Goal: Check status: Check status

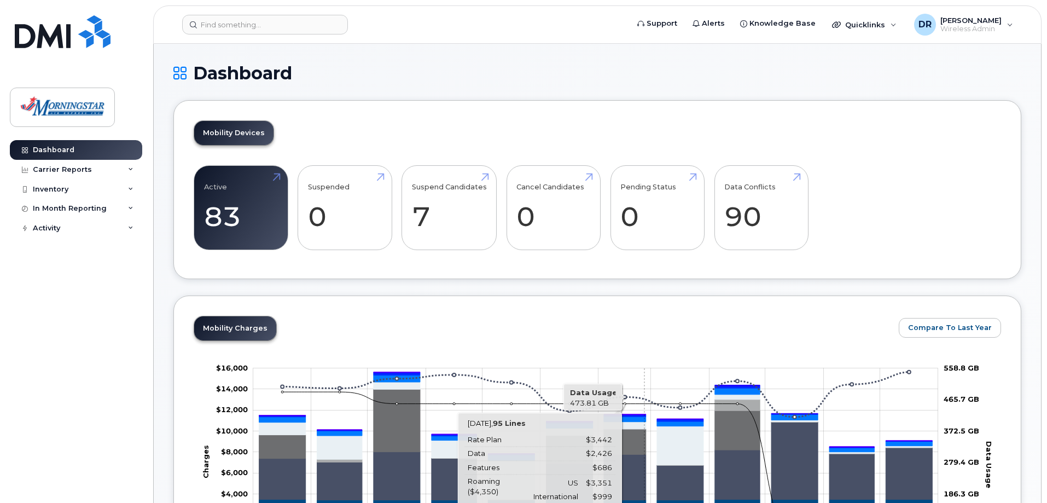
scroll to position [274, 0]
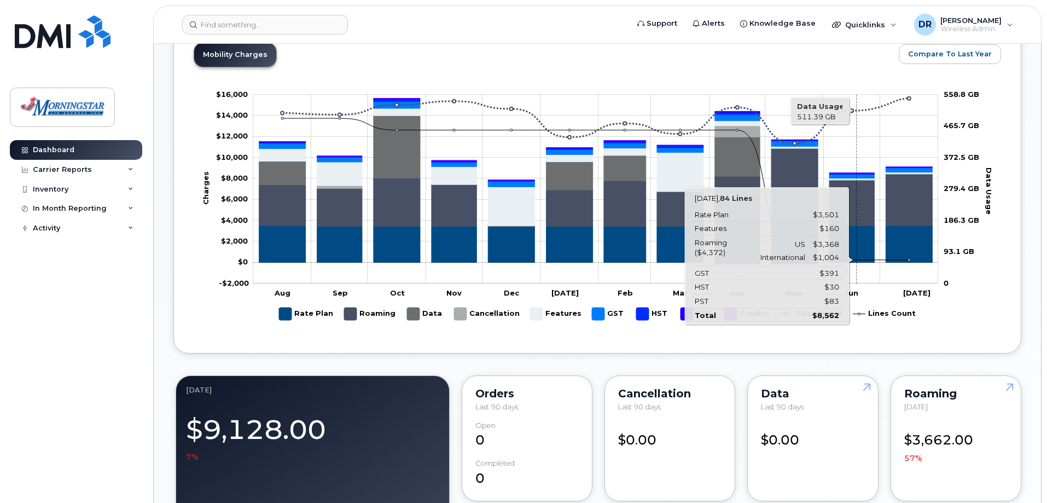
click at [857, 210] on icon "Roaming" at bounding box center [852, 203] width 45 height 46
click at [860, 232] on icon "Rate Plan" at bounding box center [852, 244] width 45 height 37
click at [857, 230] on icon "Rate Plan" at bounding box center [852, 244] width 45 height 37
click at [860, 207] on icon "Roaming" at bounding box center [852, 203] width 45 height 46
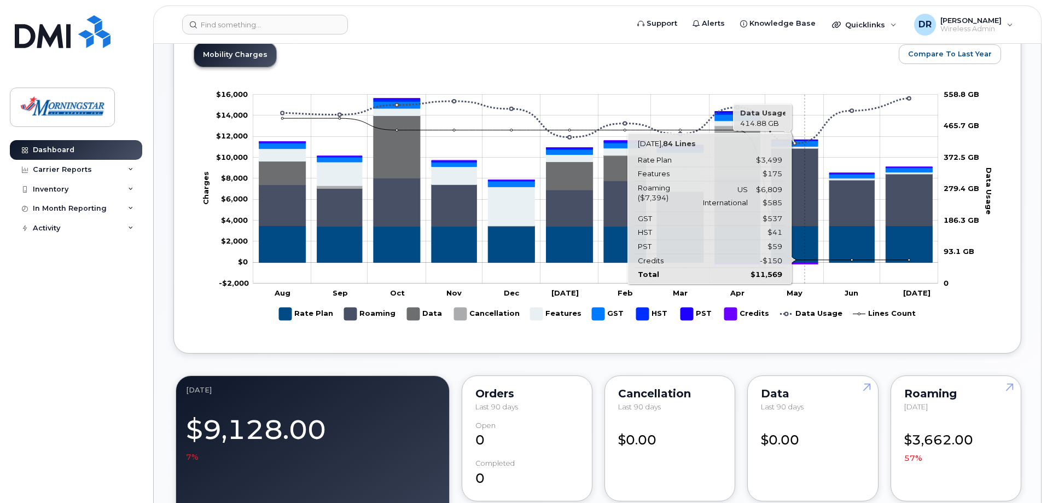
click at [805, 170] on icon "Roaming" at bounding box center [795, 187] width 47 height 78
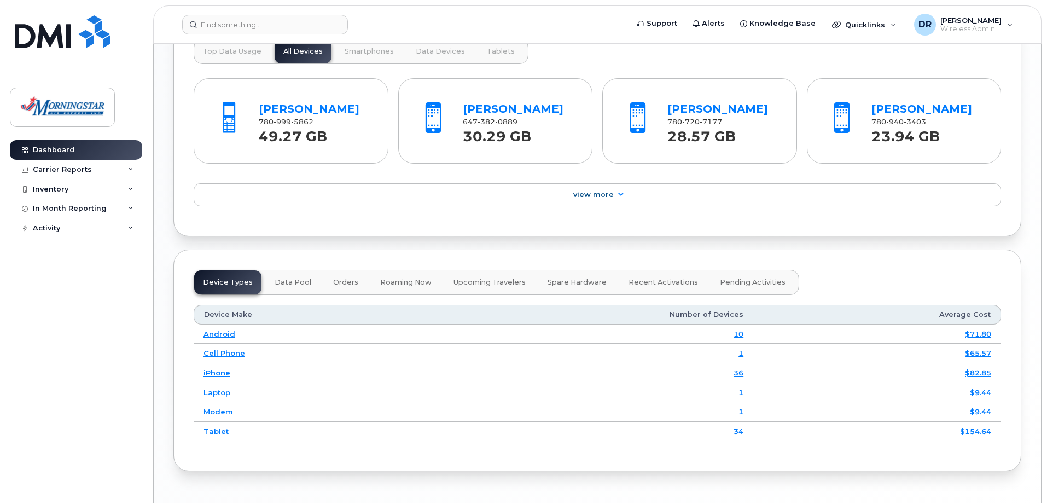
scroll to position [900, 0]
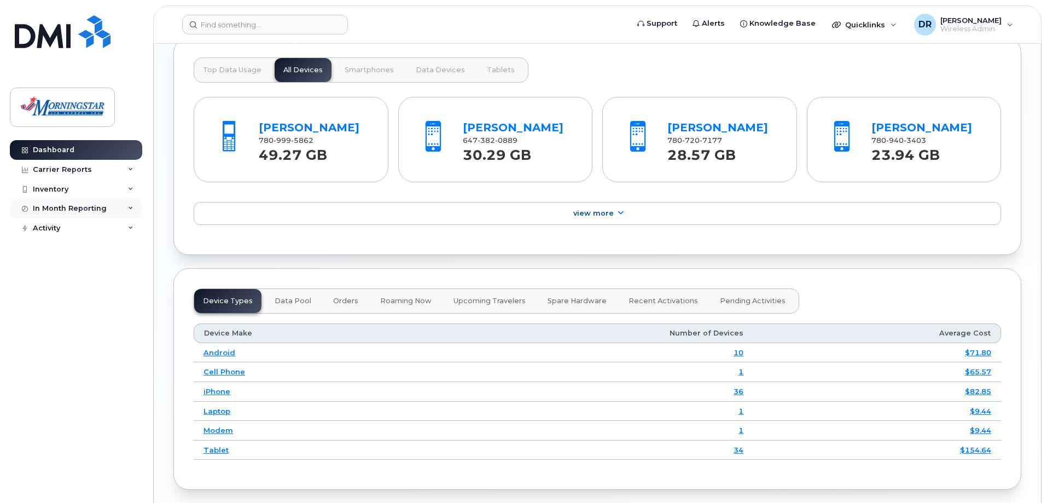
click at [131, 207] on icon at bounding box center [130, 208] width 5 height 5
click at [130, 167] on icon at bounding box center [130, 169] width 5 height 5
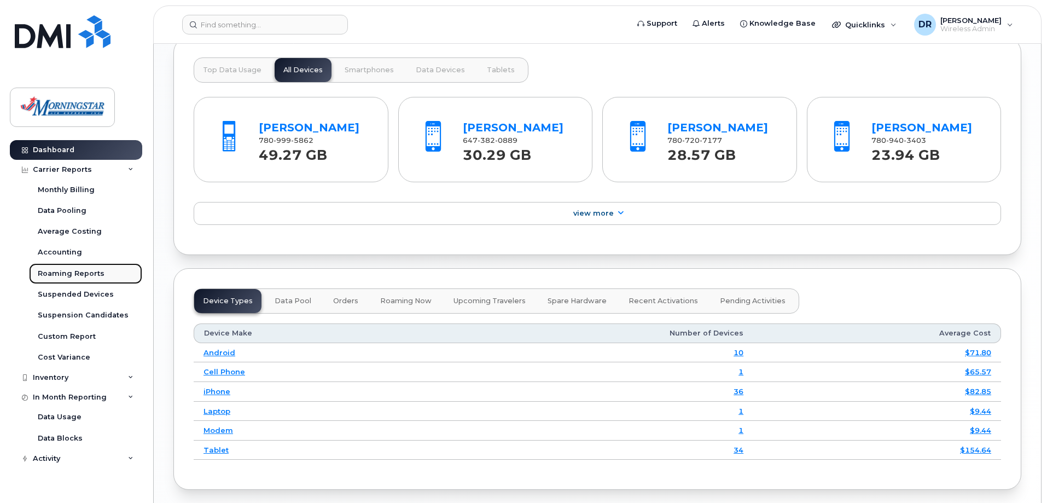
click at [92, 272] on div "Roaming Reports" at bounding box center [71, 274] width 67 height 10
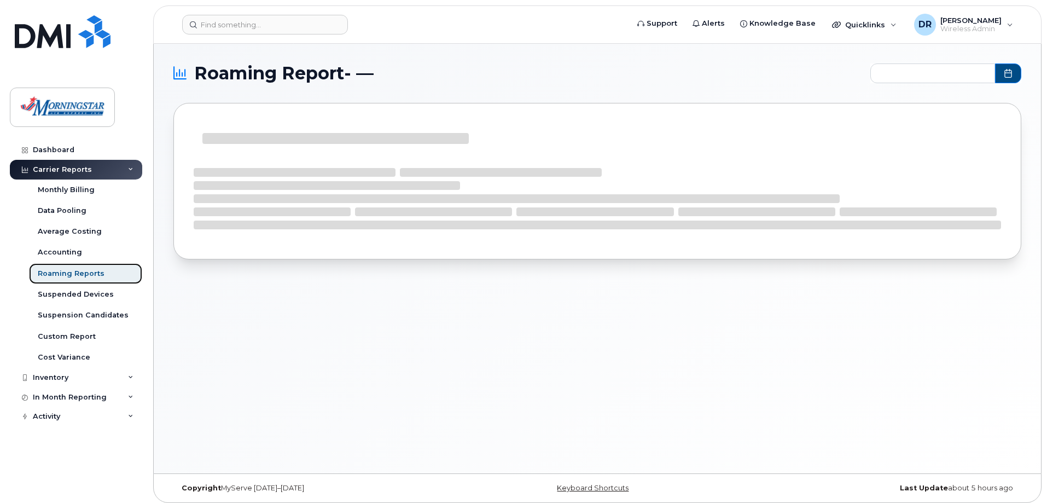
type input "2024-09 - 2025-07"
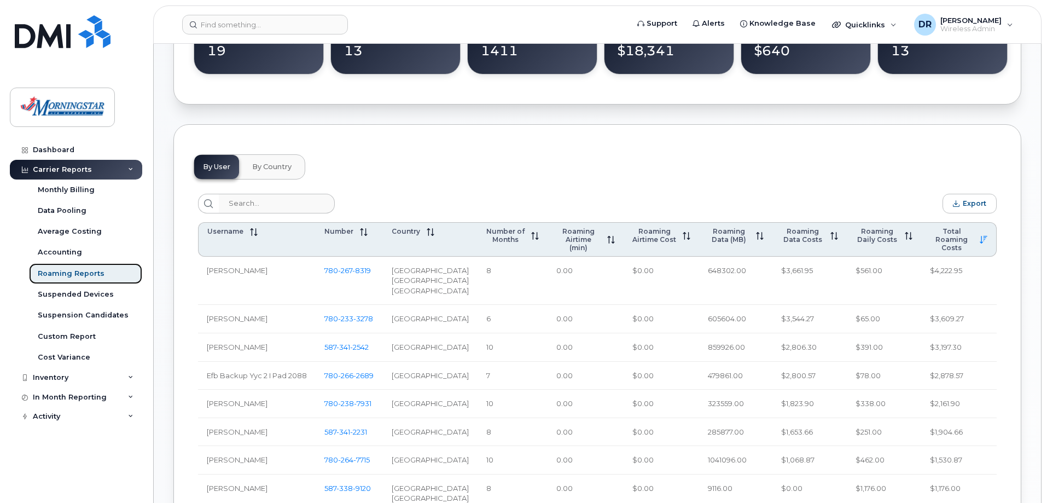
scroll to position [438, 0]
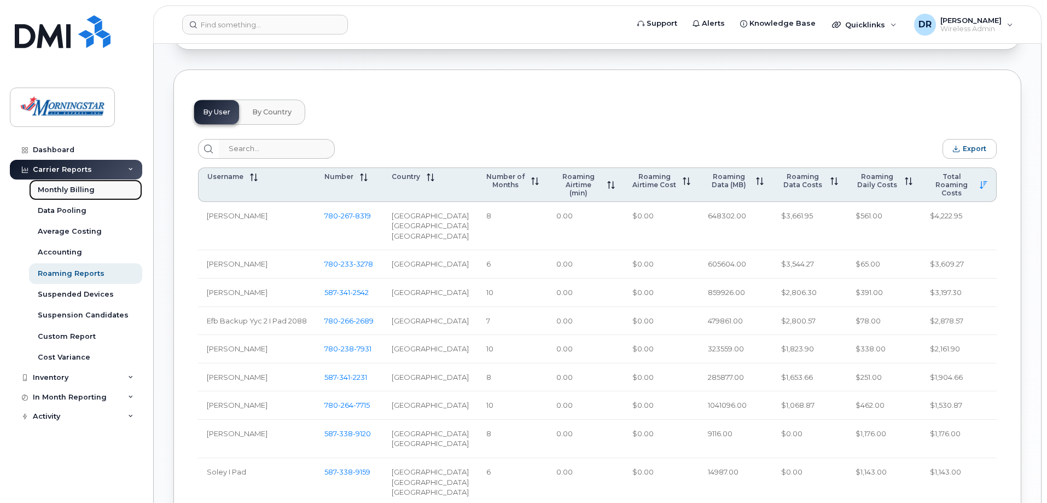
click at [79, 188] on div "Monthly Billing" at bounding box center [66, 190] width 57 height 10
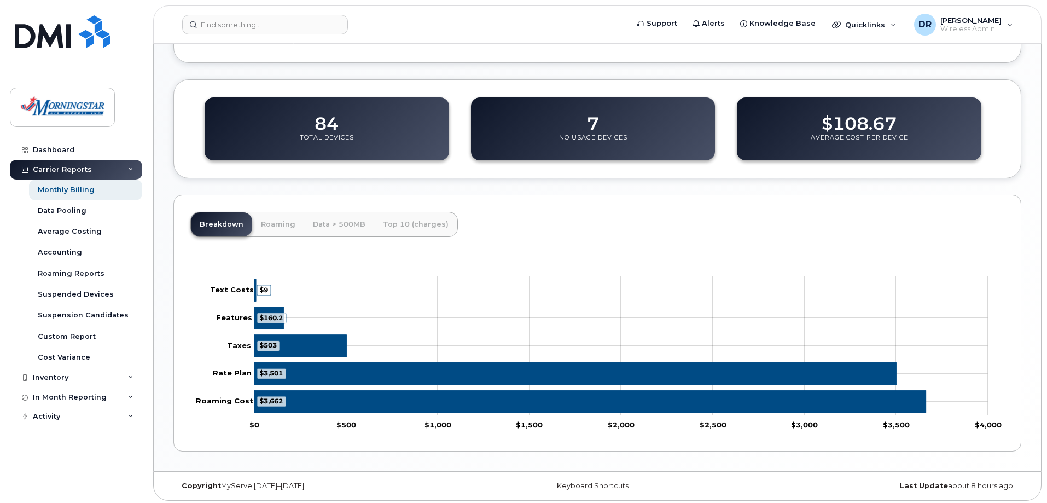
scroll to position [402, 0]
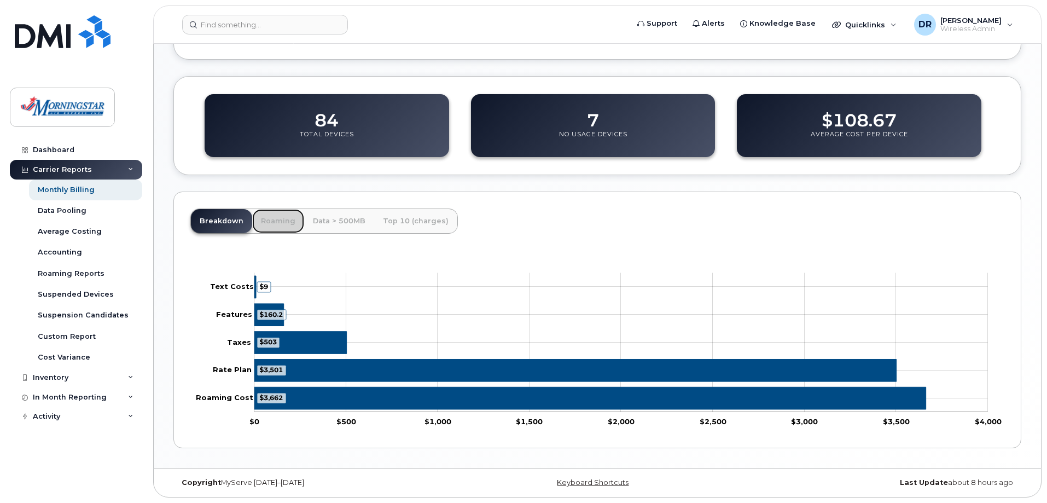
click at [265, 221] on link "Roaming" at bounding box center [278, 221] width 52 height 24
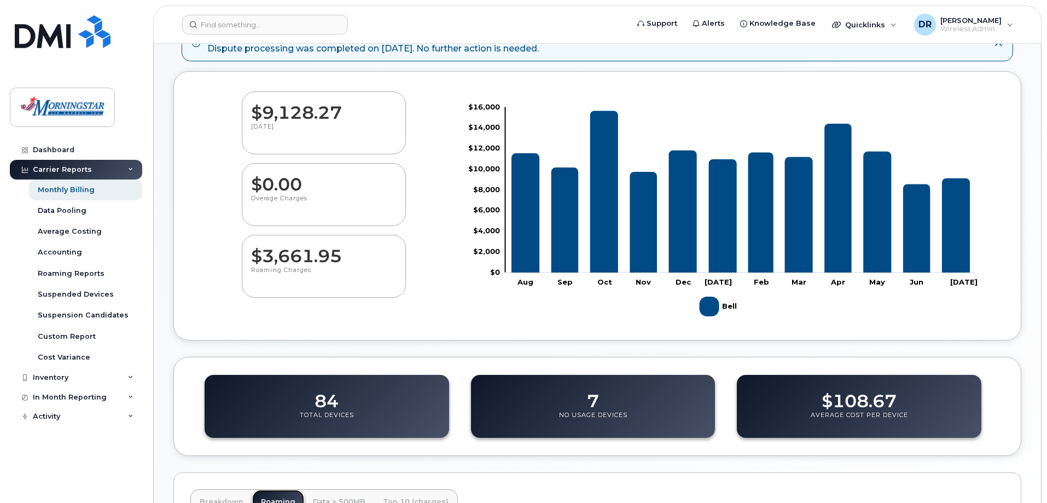
scroll to position [75, 0]
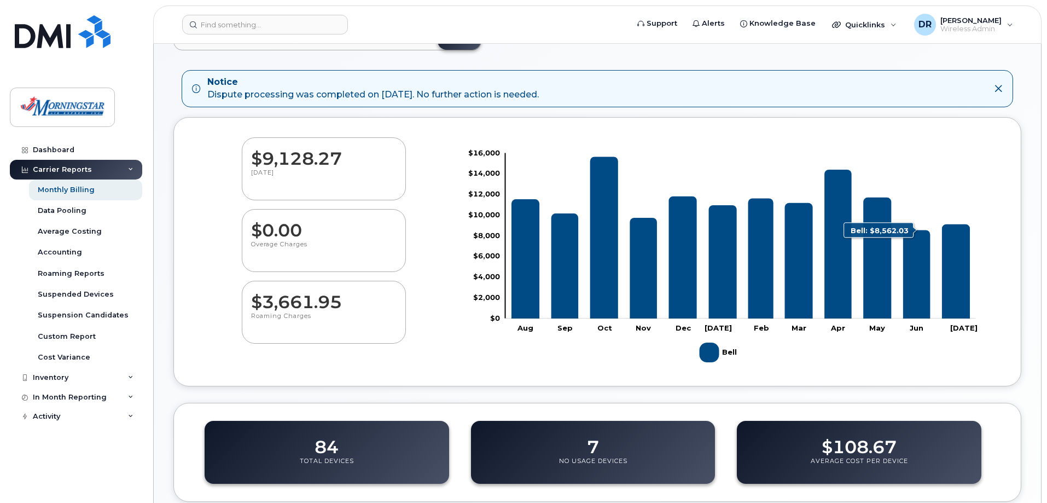
click at [923, 301] on icon "Bell" at bounding box center [916, 274] width 27 height 89
click at [924, 302] on icon "Bell" at bounding box center [916, 274] width 27 height 89
click at [924, 303] on icon "Bell" at bounding box center [916, 274] width 27 height 89
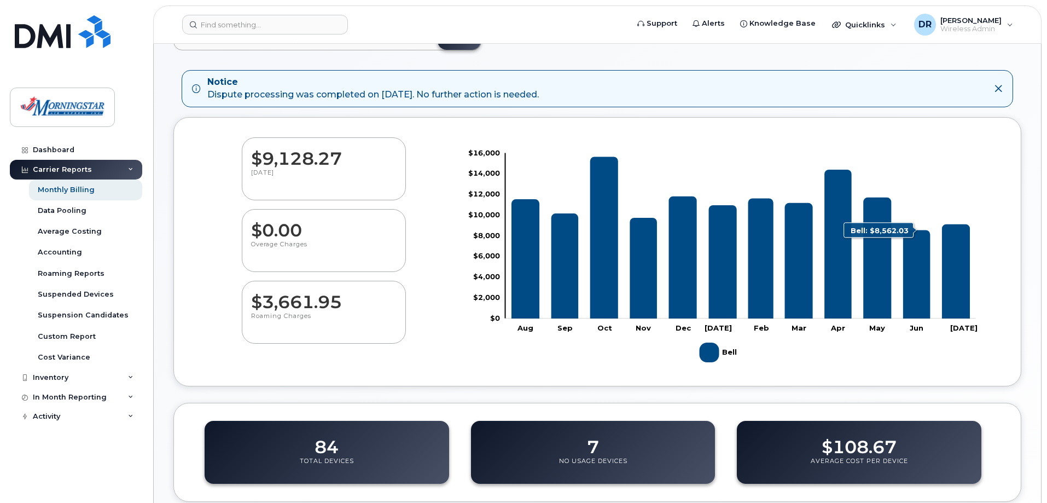
click at [925, 304] on icon "Bell" at bounding box center [916, 274] width 27 height 89
click at [926, 304] on icon "Bell" at bounding box center [916, 274] width 27 height 89
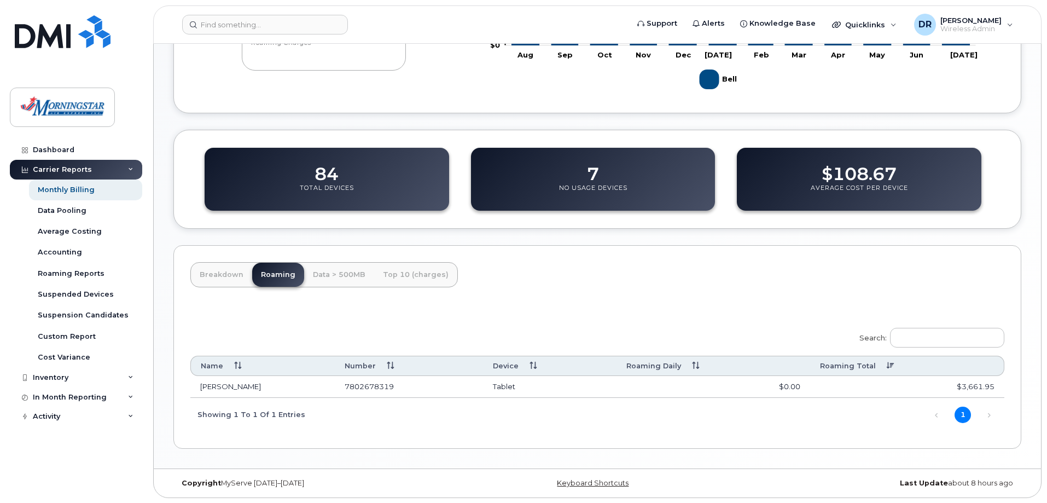
scroll to position [349, 0]
